Goal: Find specific page/section: Find specific page/section

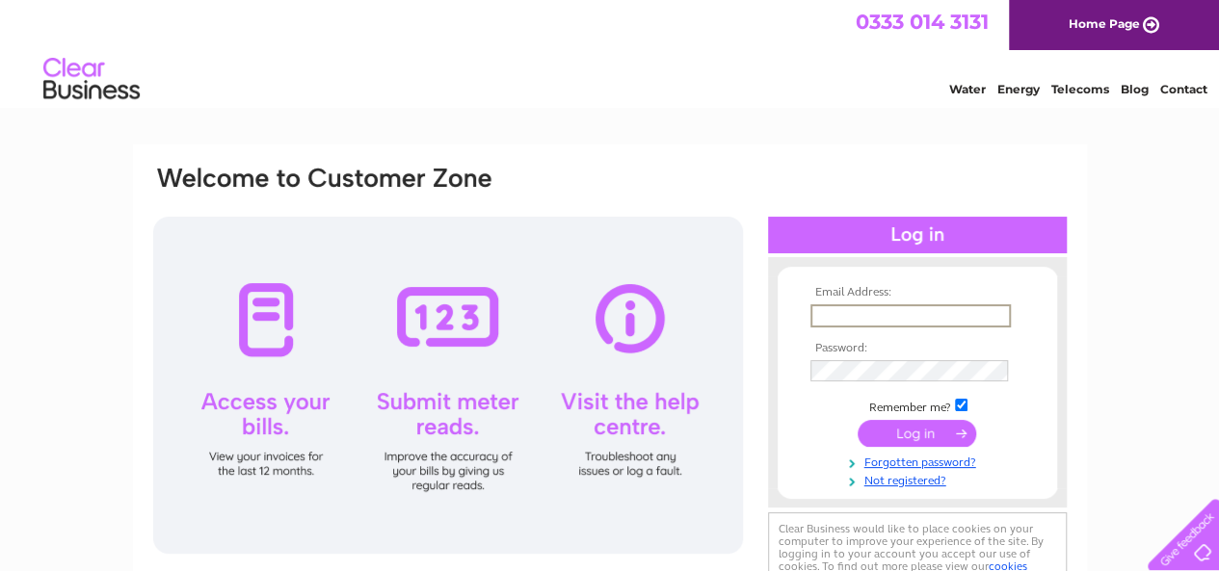
click at [838, 315] on input "text" at bounding box center [911, 316] width 200 height 23
type input "[PERSON_NAME][EMAIL_ADDRESS][DOMAIN_NAME]"
click at [937, 444] on input "submit" at bounding box center [917, 434] width 119 height 27
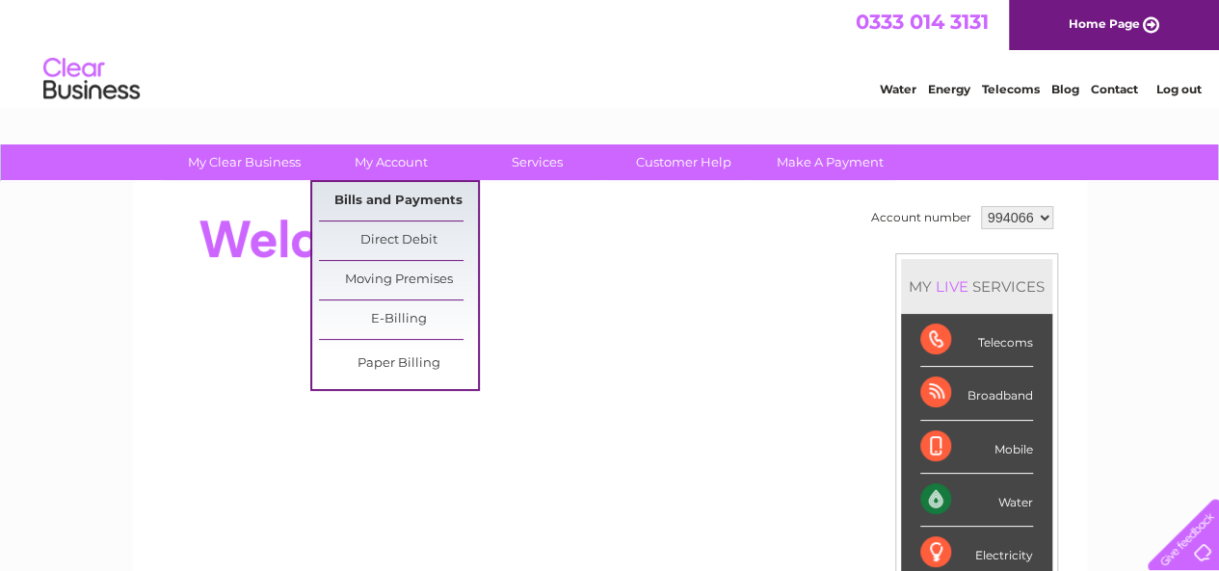
click at [414, 203] on link "Bills and Payments" at bounding box center [398, 201] width 159 height 39
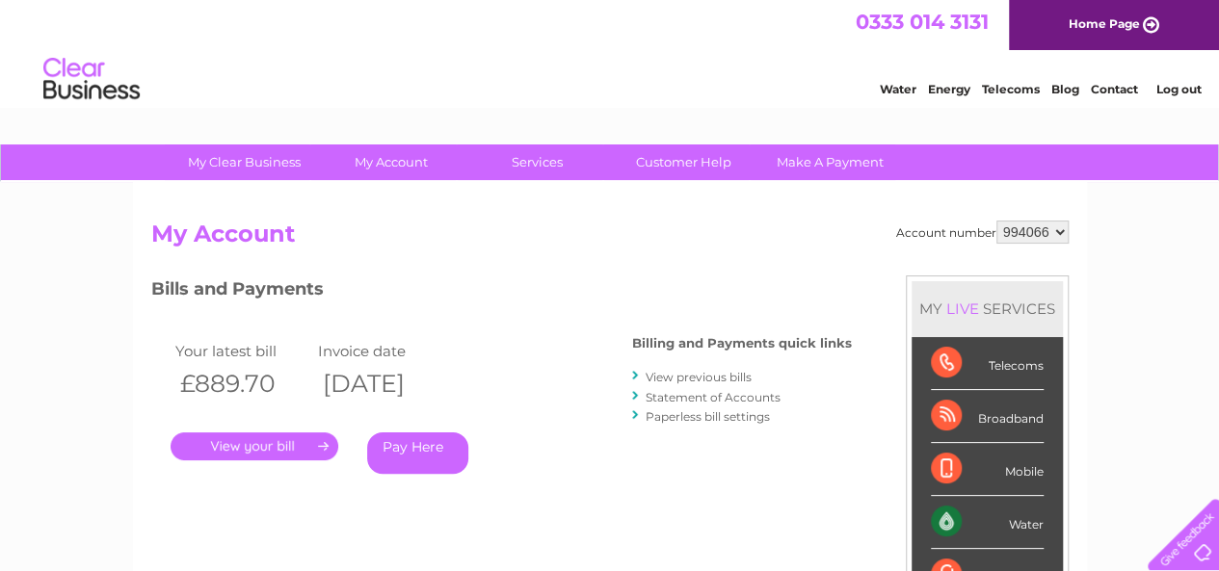
click at [268, 440] on link "." at bounding box center [255, 447] width 168 height 28
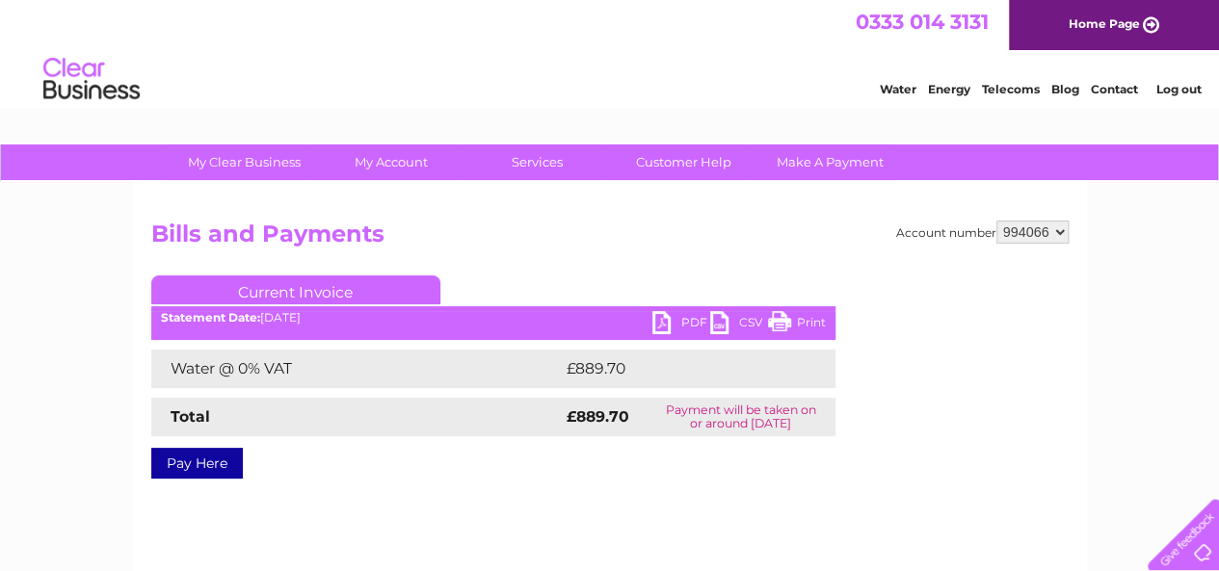
click at [674, 319] on link "PDF" at bounding box center [681, 325] width 58 height 28
